Goal: Transaction & Acquisition: Purchase product/service

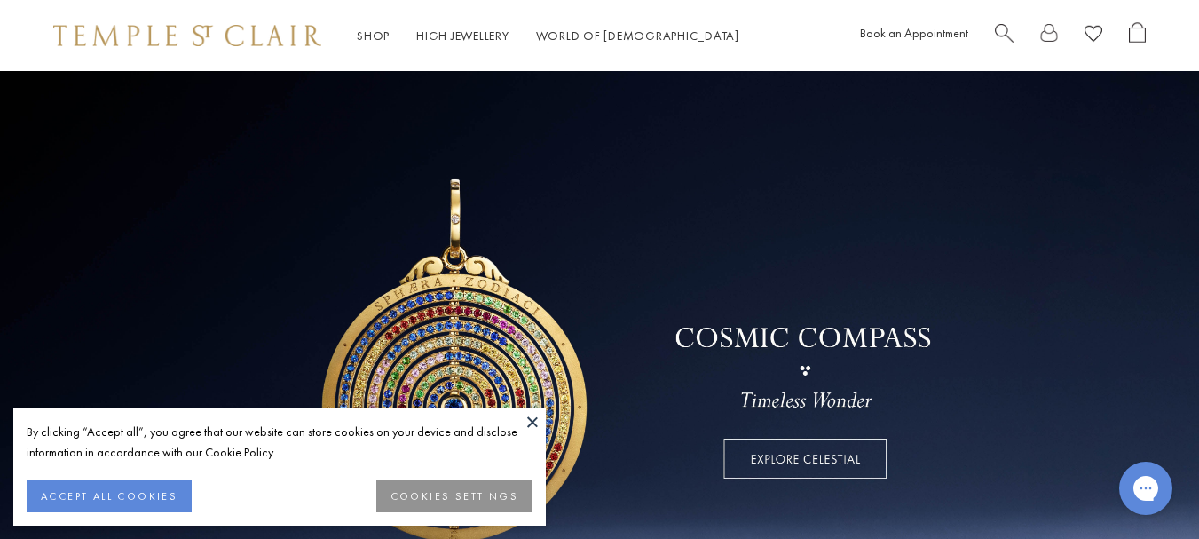
click at [534, 414] on button at bounding box center [532, 421] width 27 height 27
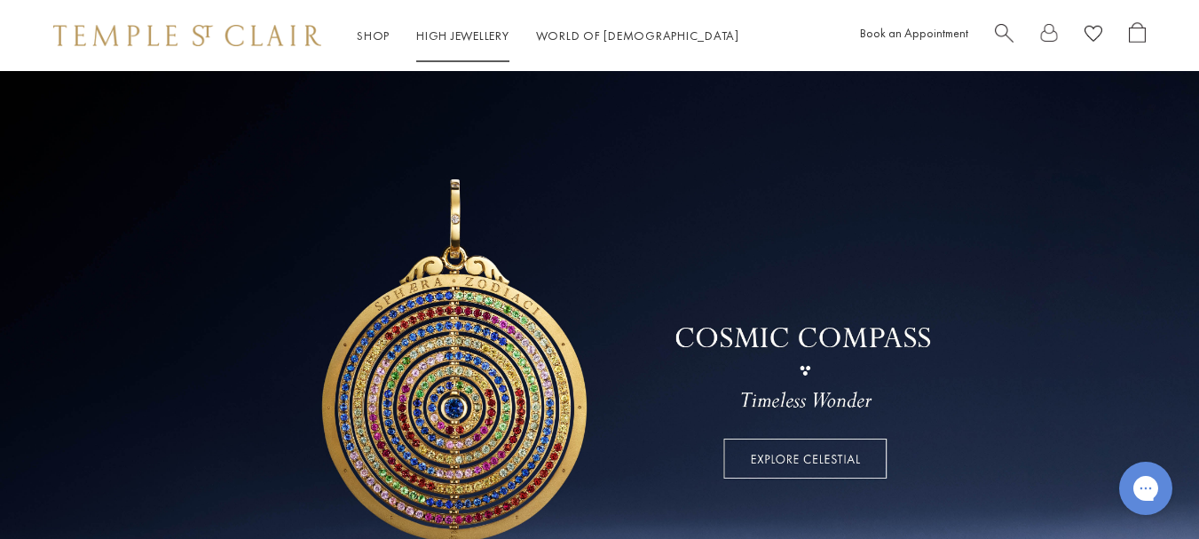
click at [999, 30] on span "Search" at bounding box center [1004, 31] width 19 height 19
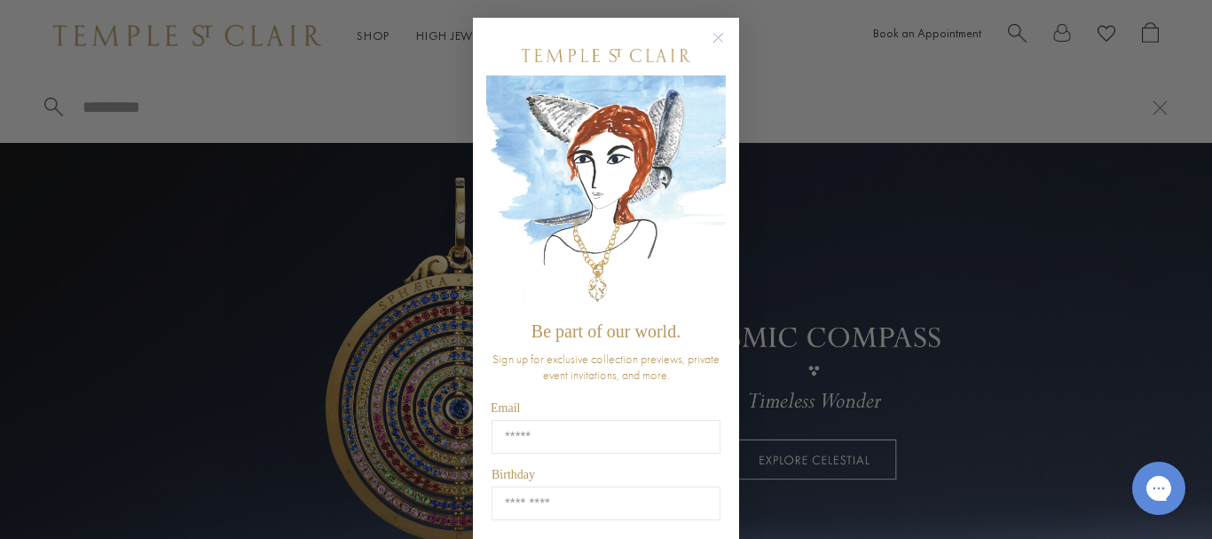
click at [714, 44] on circle "Close dialog" at bounding box center [718, 38] width 21 height 21
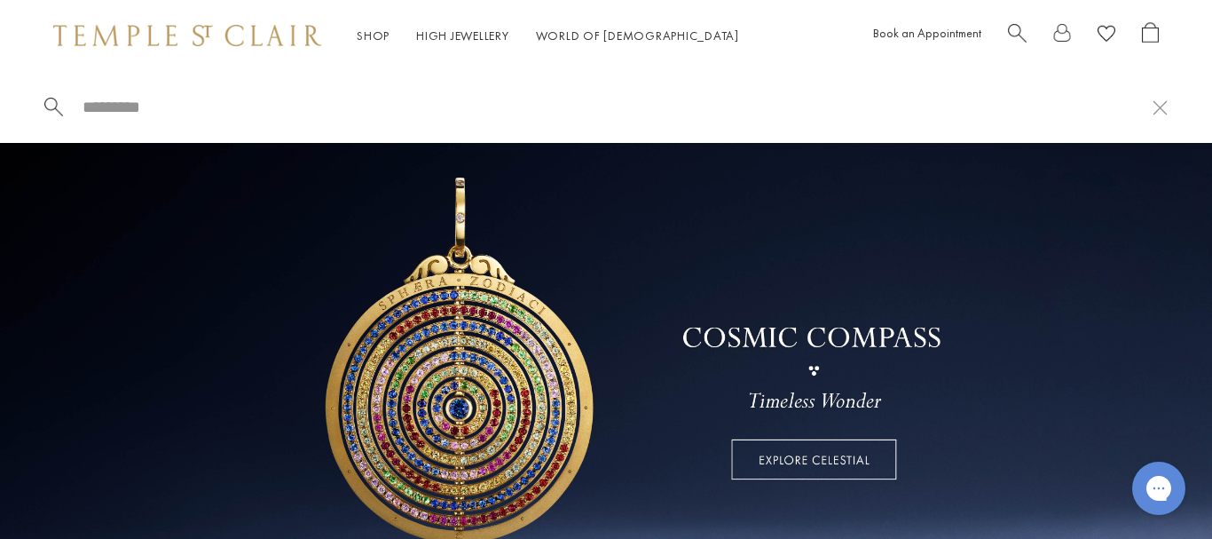
click at [79, 253] on link "Earrings" at bounding box center [136, 259] width 184 height 20
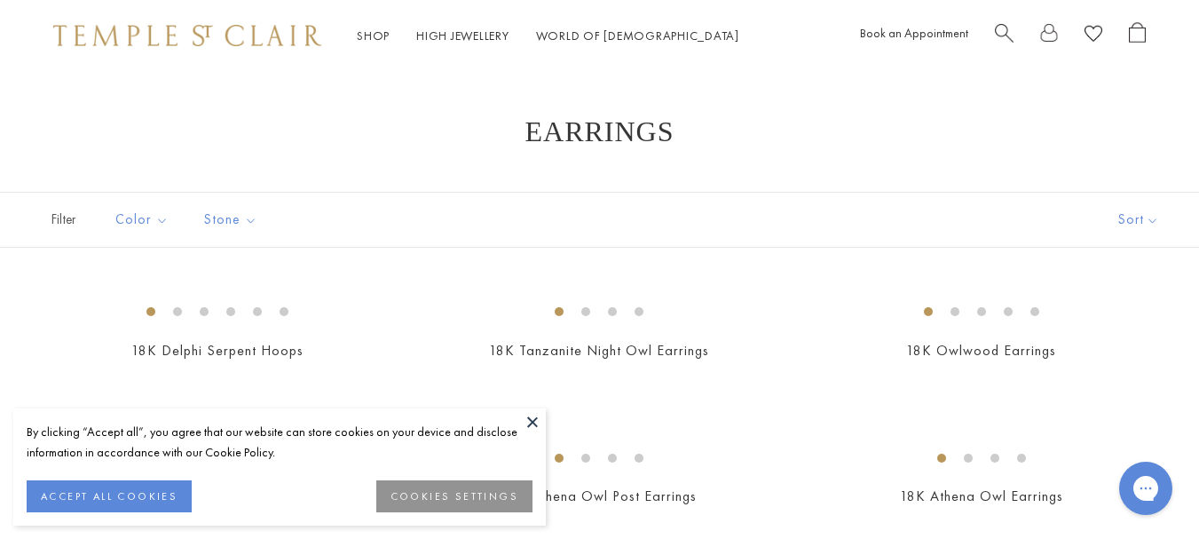
scroll to position [89, 0]
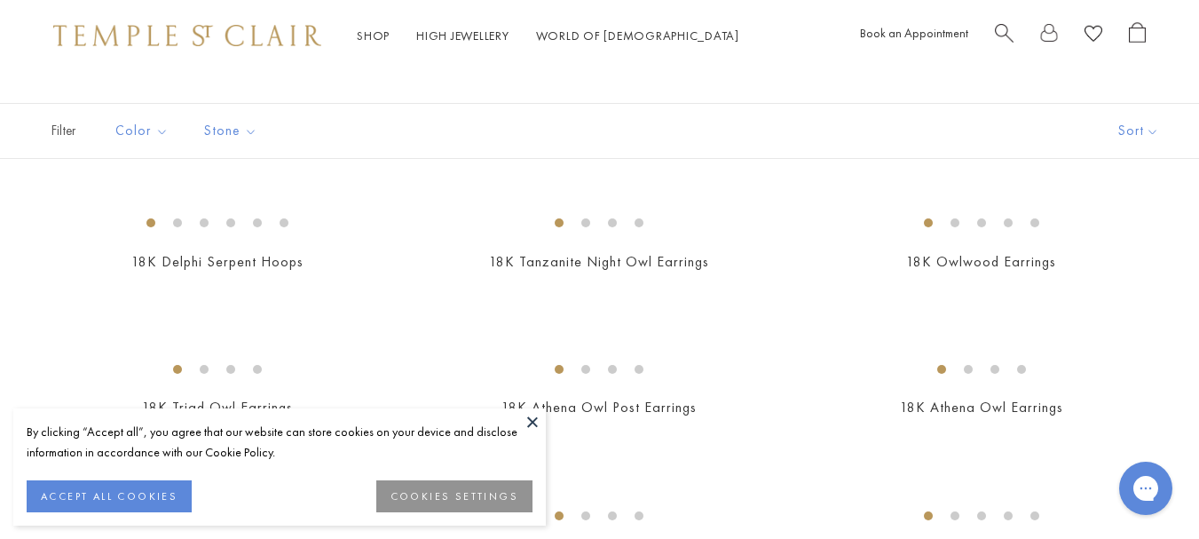
click at [533, 428] on button at bounding box center [532, 421] width 27 height 27
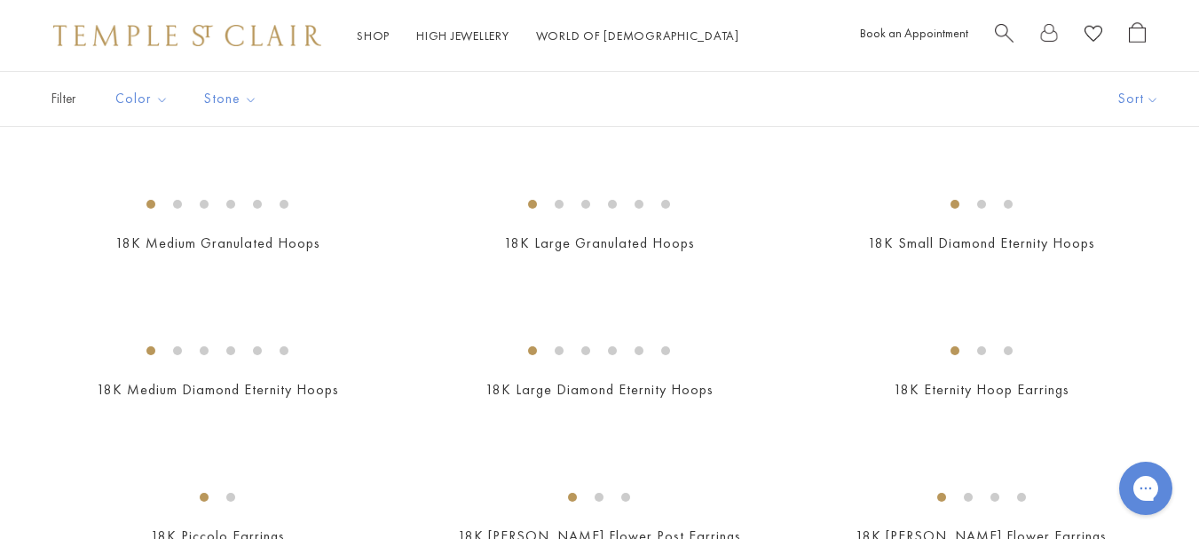
scroll to position [2041, 0]
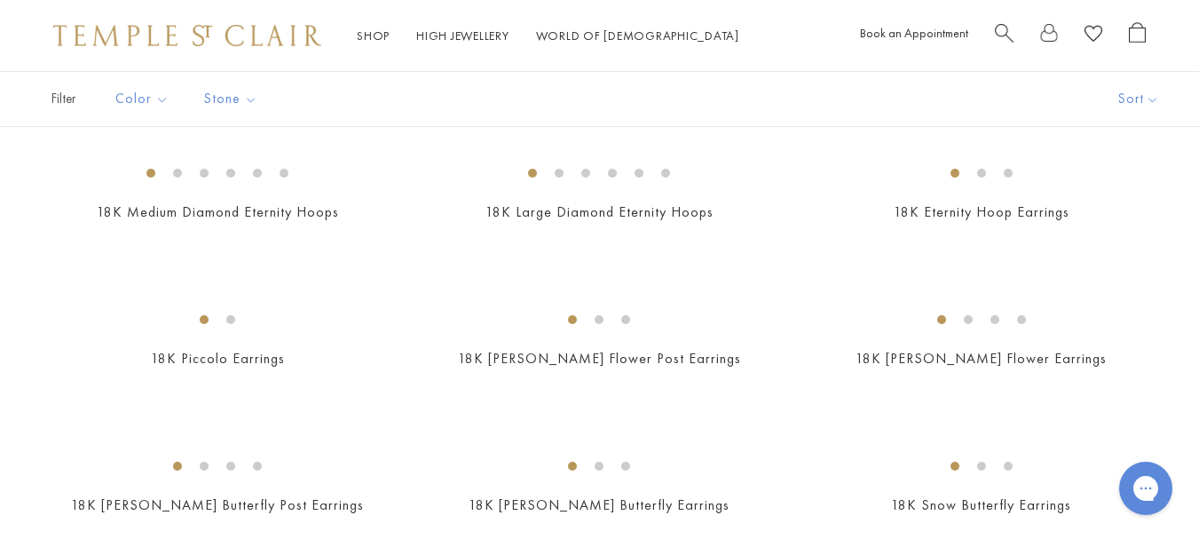
click at [0, 0] on img at bounding box center [0, 0] width 0 height 0
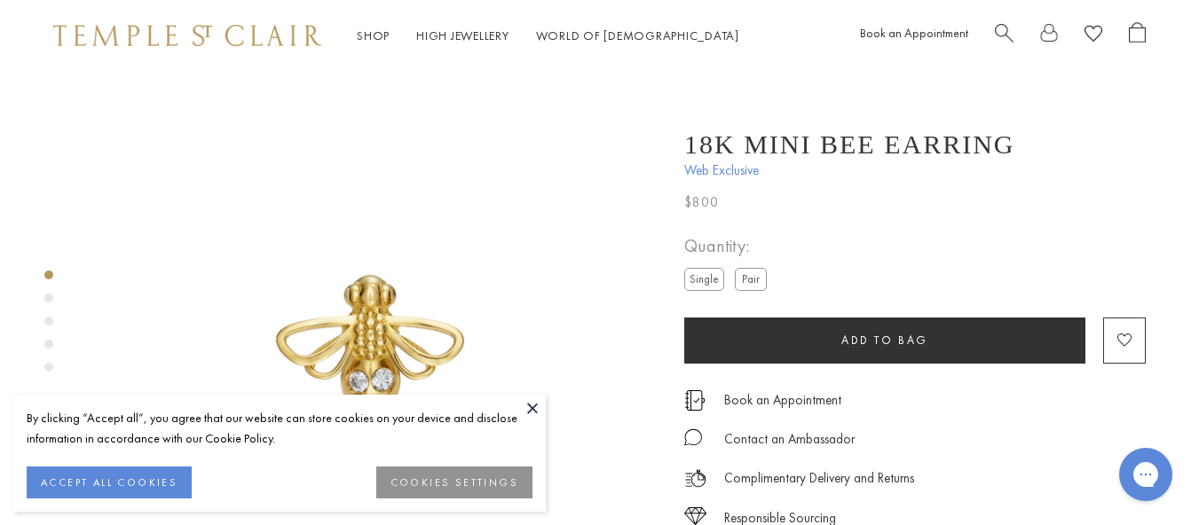
click at [526, 407] on button at bounding box center [532, 408] width 27 height 27
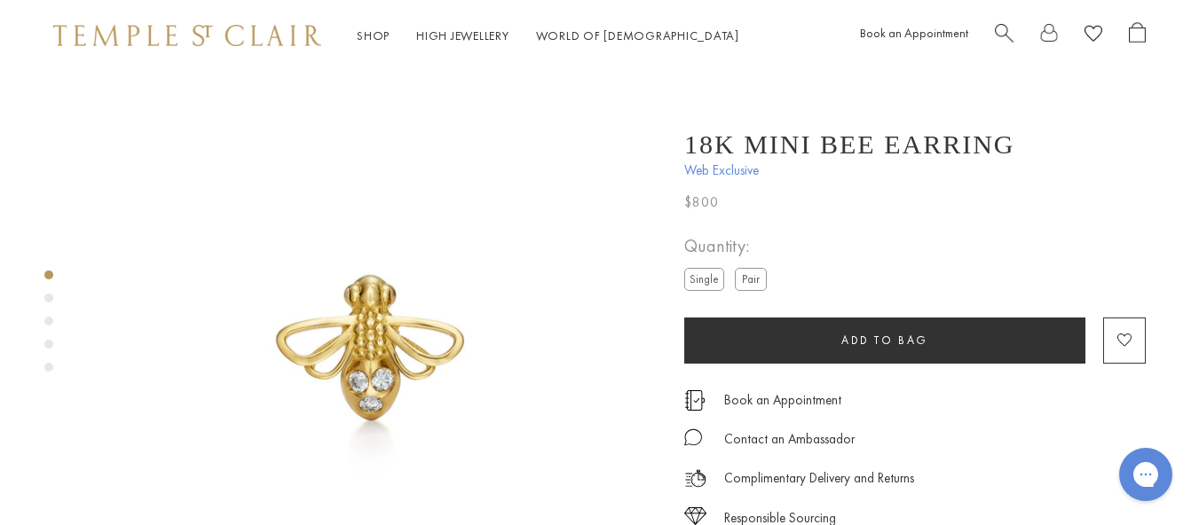
click at [370, 377] on img at bounding box center [373, 355] width 569 height 569
